Goal: Information Seeking & Learning: Learn about a topic

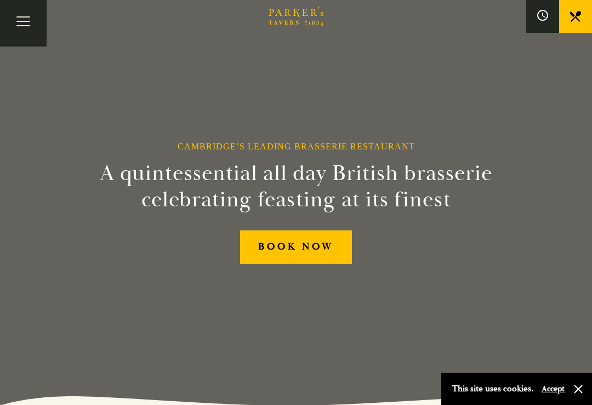
click at [564, 384] on button "Accept" at bounding box center [552, 389] width 23 height 10
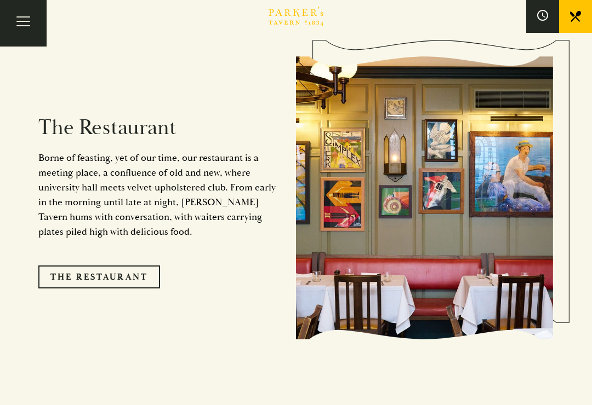
scroll to position [872, 0]
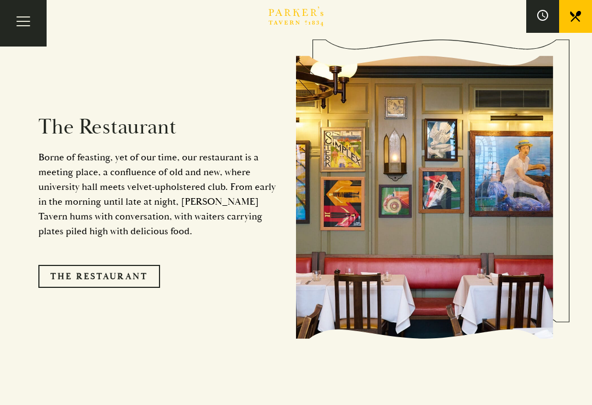
click at [120, 265] on link "The Restaurant" at bounding box center [99, 276] width 122 height 23
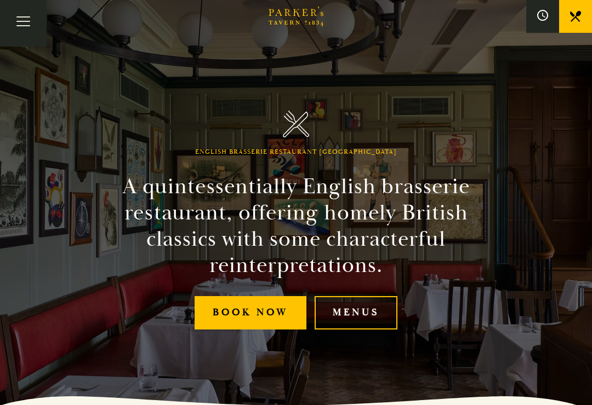
click at [353, 326] on link "Menus" at bounding box center [355, 312] width 83 height 33
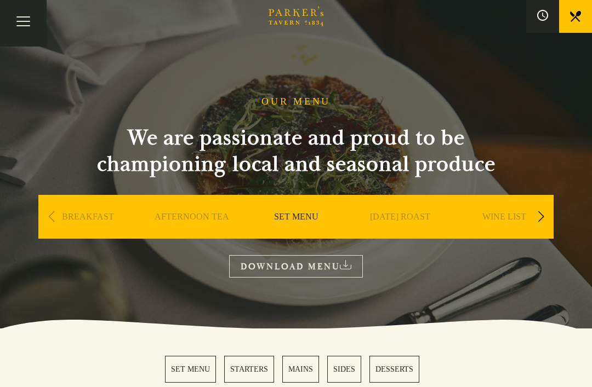
click at [397, 223] on link "[DATE] ROAST" at bounding box center [400, 233] width 60 height 44
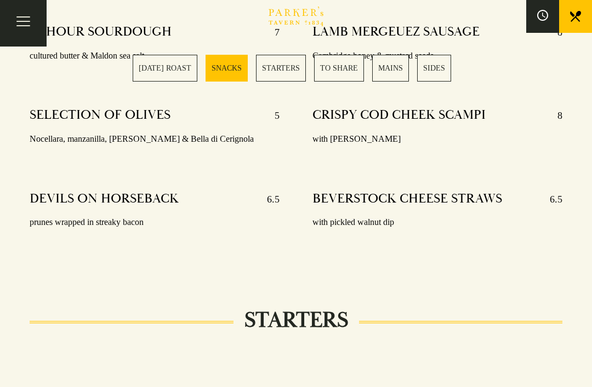
scroll to position [847, 0]
